Goal: Information Seeking & Learning: Learn about a topic

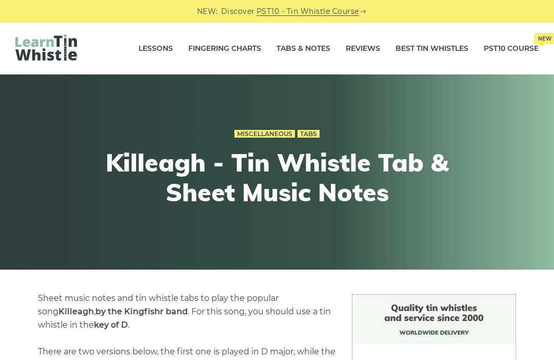
click at [132, 2] on div "NEW: Discover PST10 - Tin Whistle Course" at bounding box center [277, 11] width 554 height 23
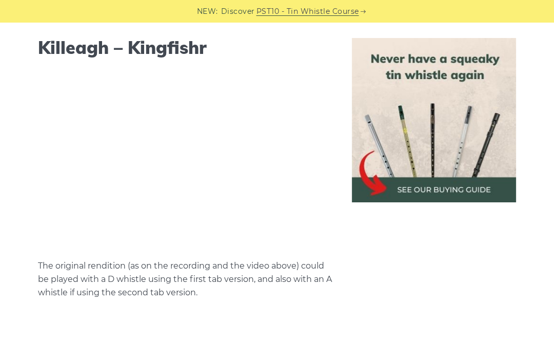
scroll to position [1031, 0]
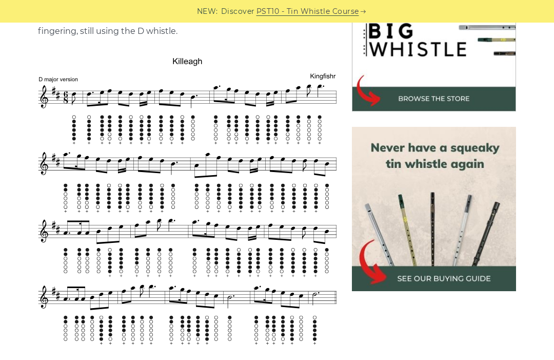
scroll to position [348, 0]
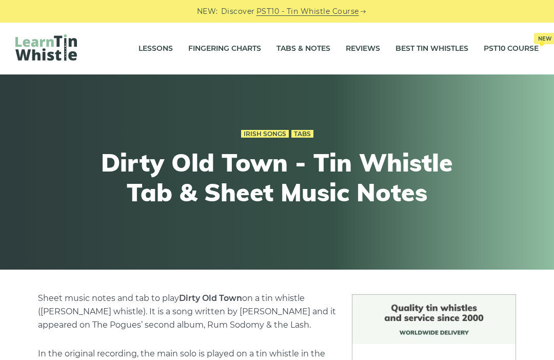
click at [302, 53] on link "Tabs & Notes" at bounding box center [303, 49] width 54 height 26
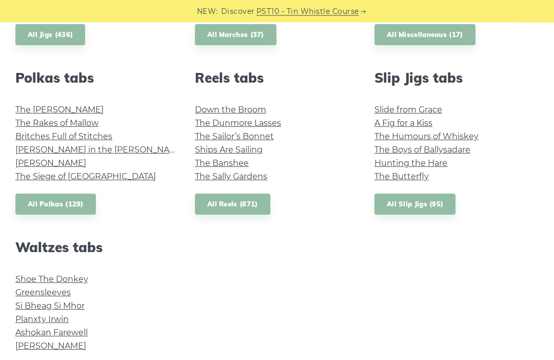
scroll to position [709, 0]
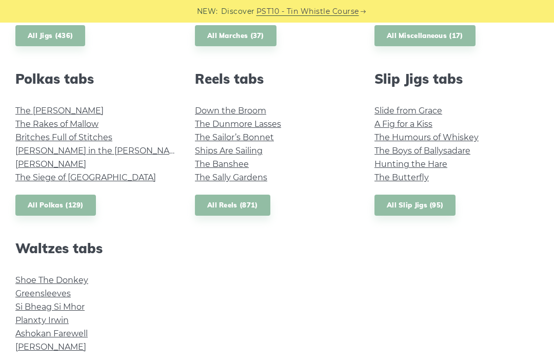
click at [240, 213] on link "All Reels (871)" at bounding box center [232, 204] width 75 height 21
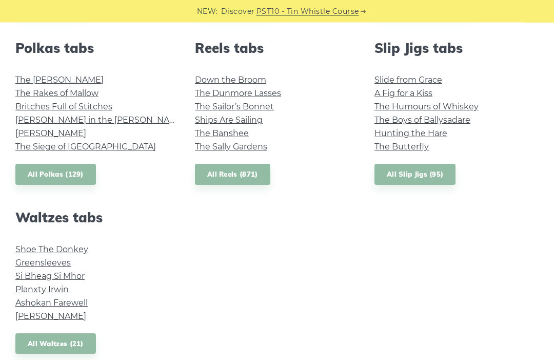
scroll to position [741, 0]
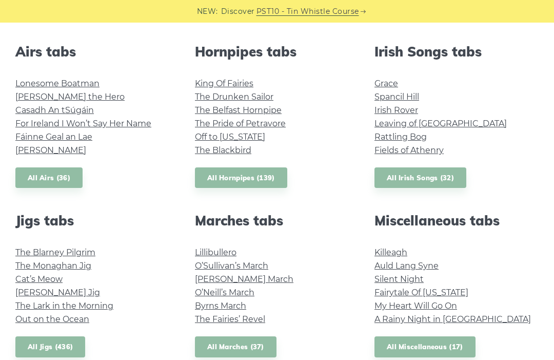
scroll to position [398, 0]
click at [406, 177] on link "All Irish Songs (32)" at bounding box center [420, 178] width 92 height 21
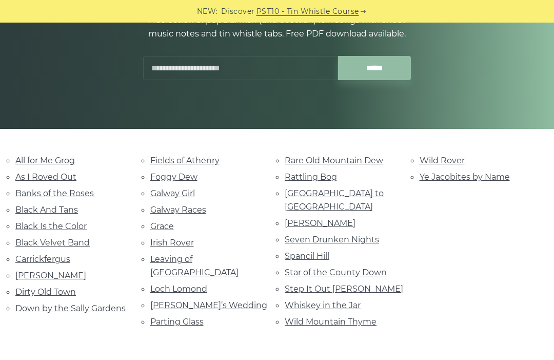
scroll to position [140, 0]
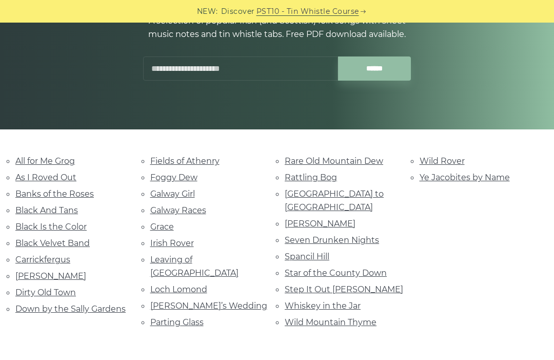
click at [307, 284] on link "Step It Out [PERSON_NAME]" at bounding box center [344, 289] width 118 height 10
